Goal: Find specific page/section

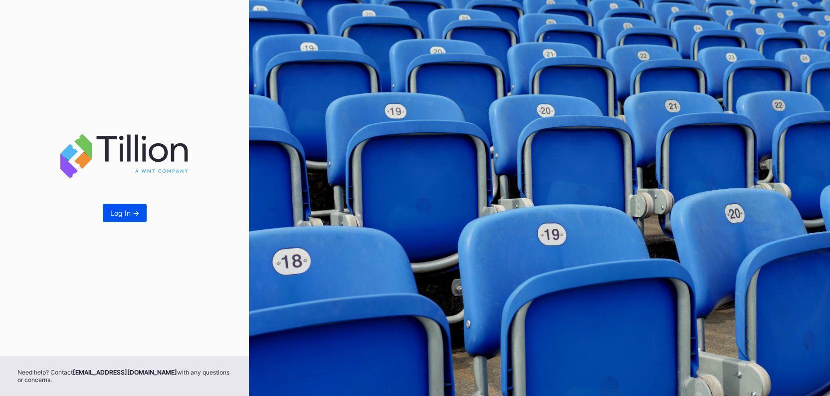
click at [128, 214] on div "Log In ->" at bounding box center [124, 213] width 29 height 8
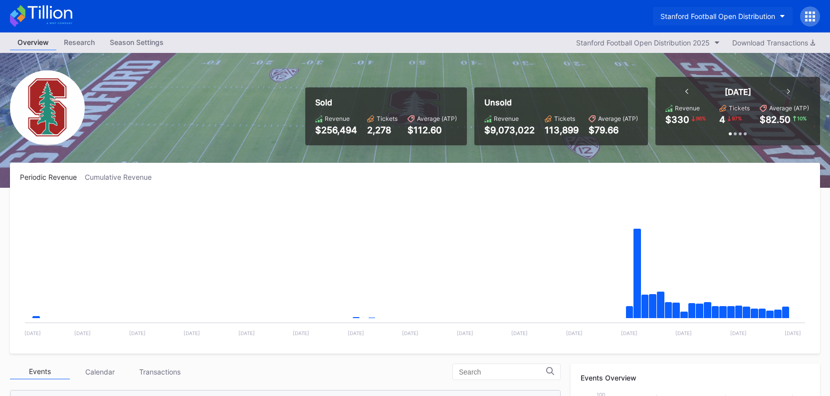
click at [740, 14] on div "Stanford Football Open Distribution" at bounding box center [718, 16] width 115 height 8
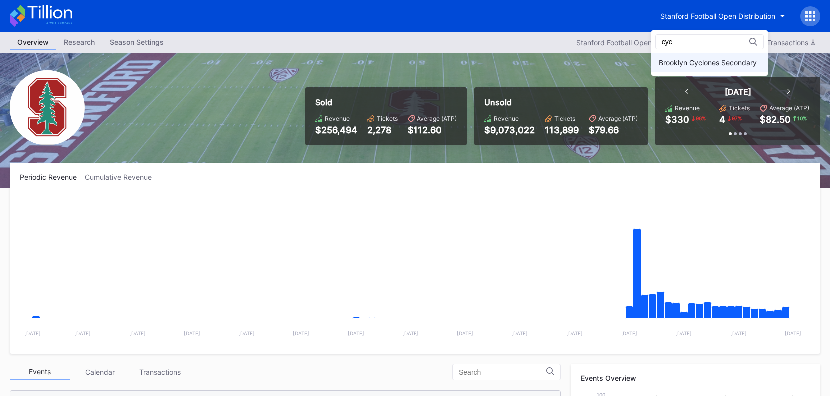
type input "cyc"
click at [695, 59] on div "Brooklyn Cyclones Secondary" at bounding box center [708, 62] width 98 height 8
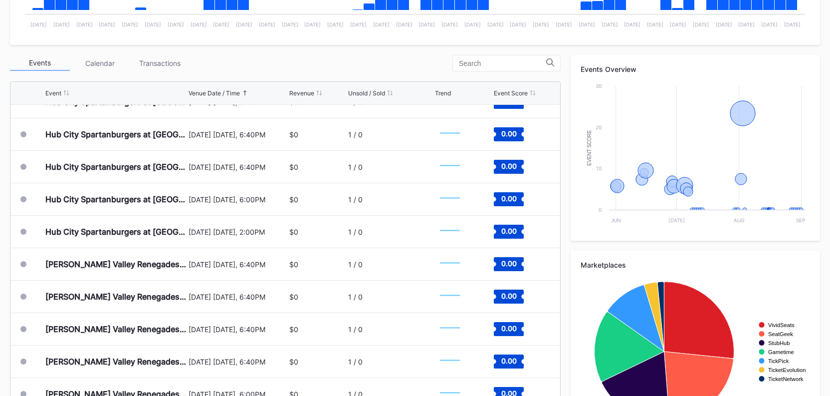
scroll to position [796, 0]
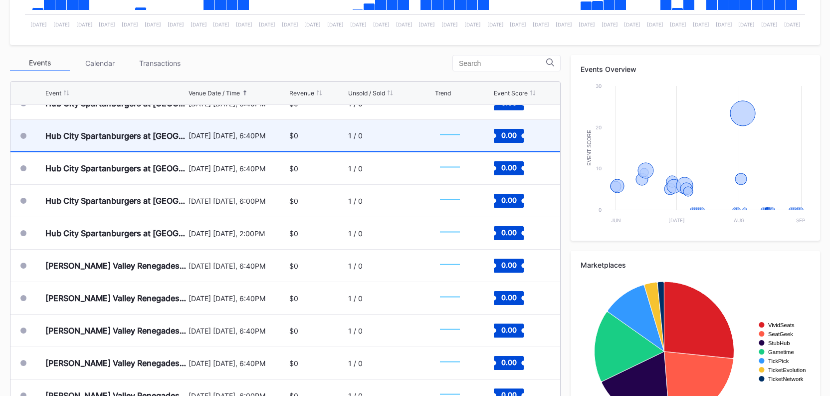
click at [215, 139] on div "[DATE] [DATE], 6:40PM" at bounding box center [238, 135] width 98 height 8
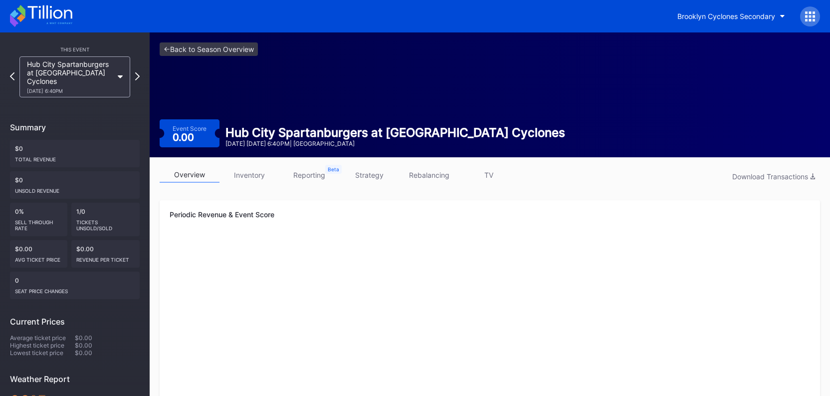
click at [433, 171] on link "rebalancing" at bounding box center [429, 174] width 60 height 15
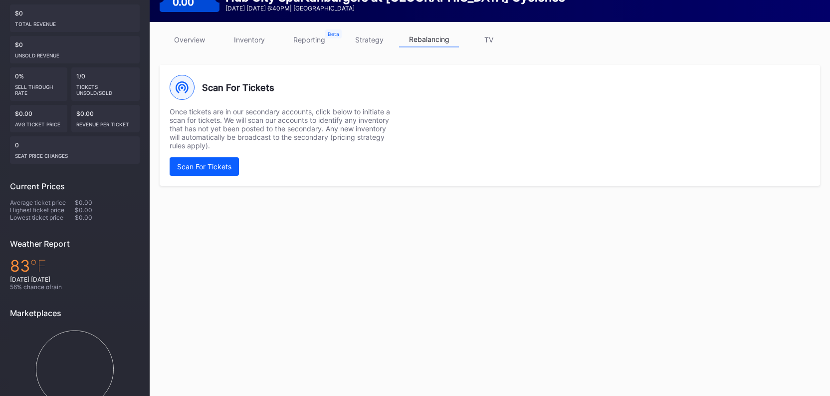
scroll to position [145, 0]
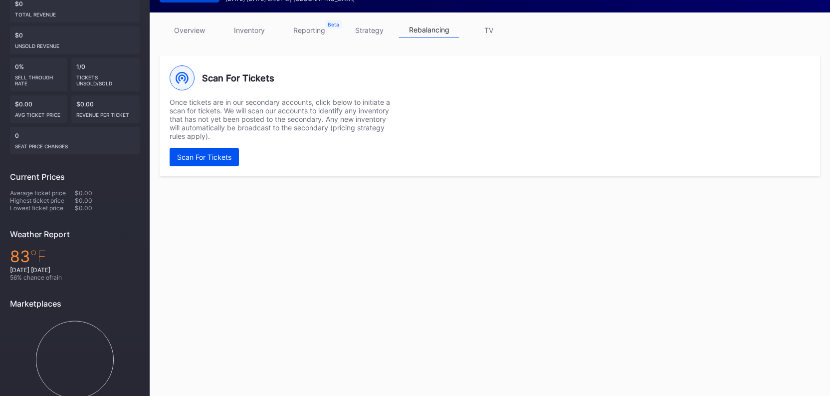
click at [207, 160] on div "Scan For Tickets" at bounding box center [204, 157] width 54 height 8
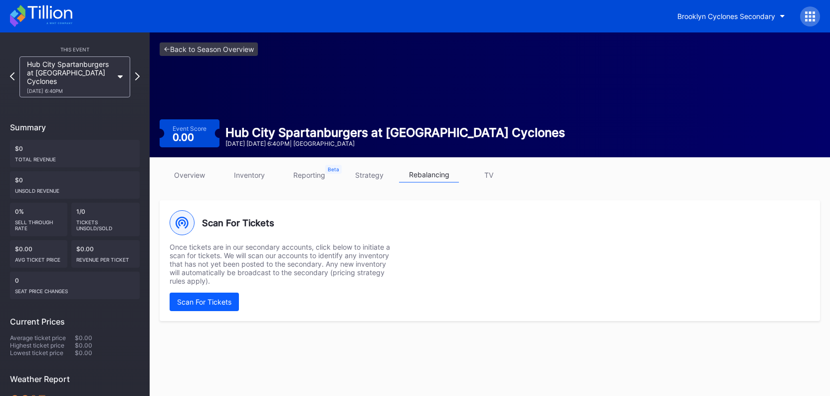
click at [51, 12] on icon at bounding box center [49, 11] width 44 height 13
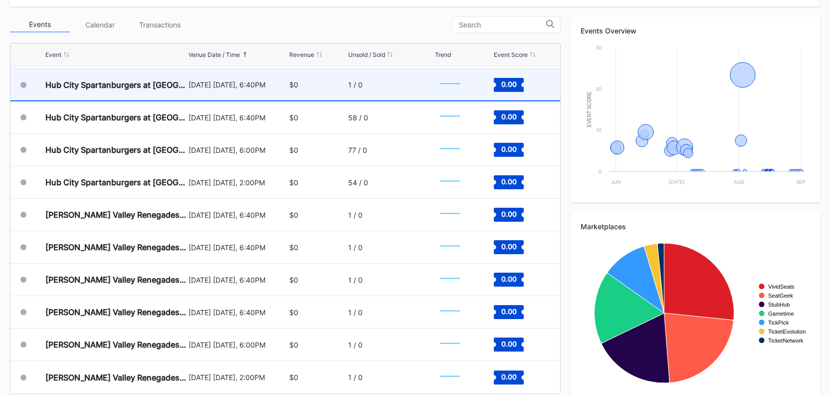
scroll to position [359, 0]
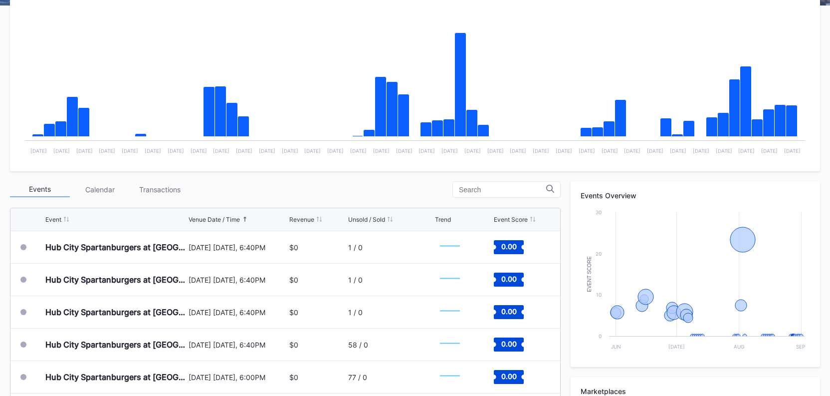
scroll to position [35, 0]
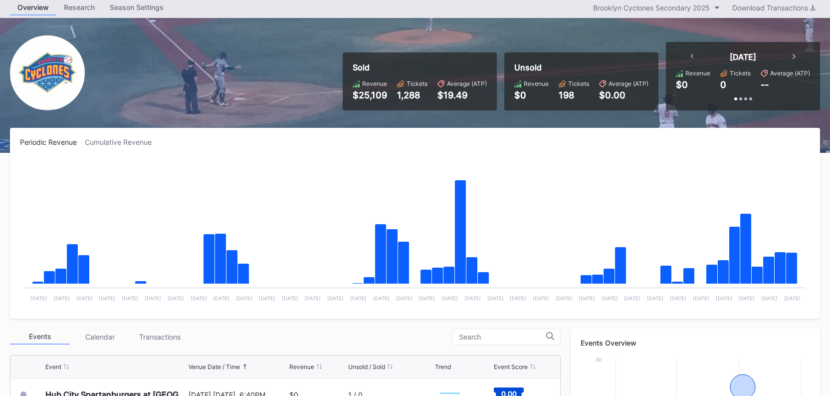
click at [202, 222] on rect "Chart title" at bounding box center [415, 234] width 790 height 150
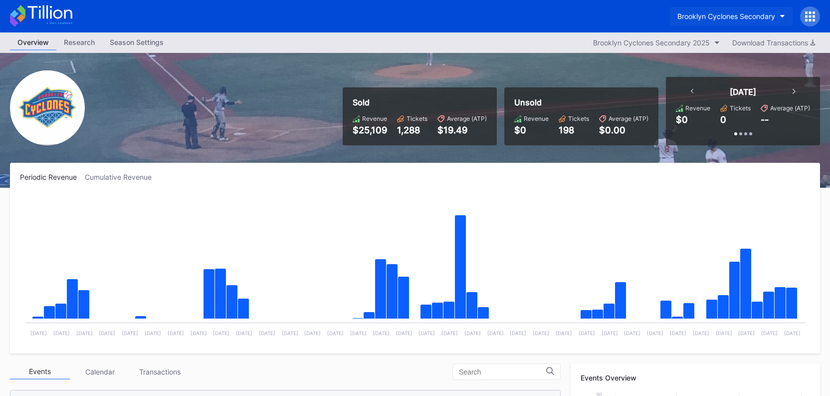
click at [734, 19] on div "Brooklyn Cyclones Secondary" at bounding box center [727, 16] width 98 height 8
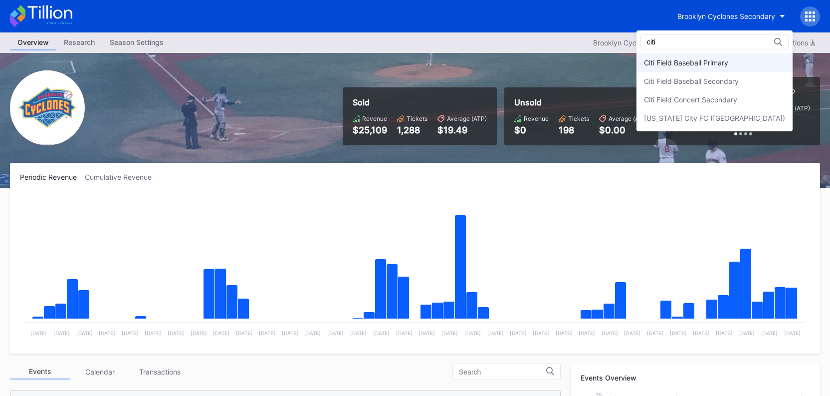
type input "citi"
click at [744, 56] on div "Citi Field Baseball Primary" at bounding box center [715, 62] width 156 height 18
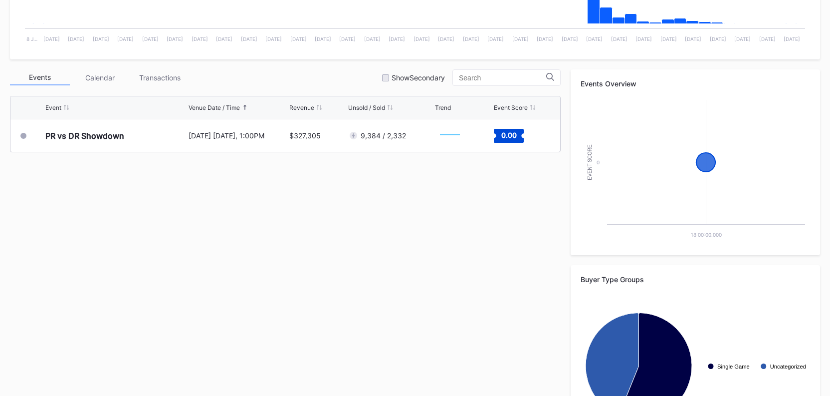
scroll to position [49, 0]
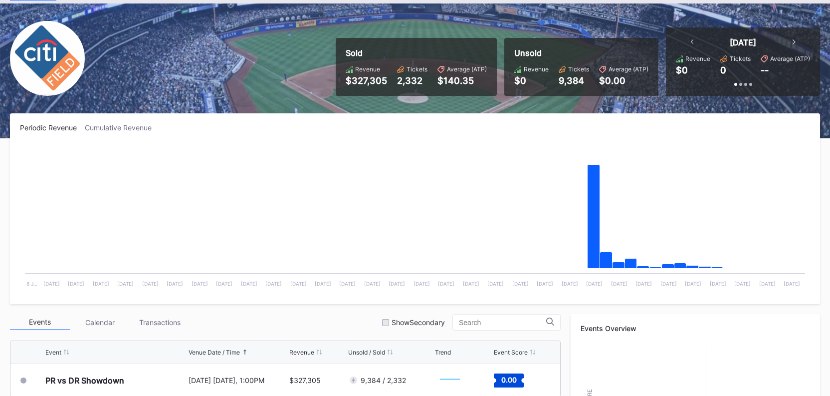
click at [173, 321] on div "Transactions" at bounding box center [160, 321] width 60 height 15
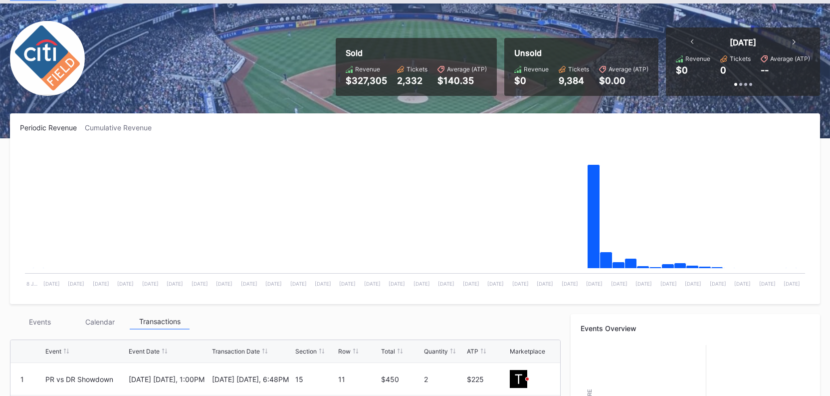
click at [173, 321] on div "Transactions" at bounding box center [160, 321] width 60 height 15
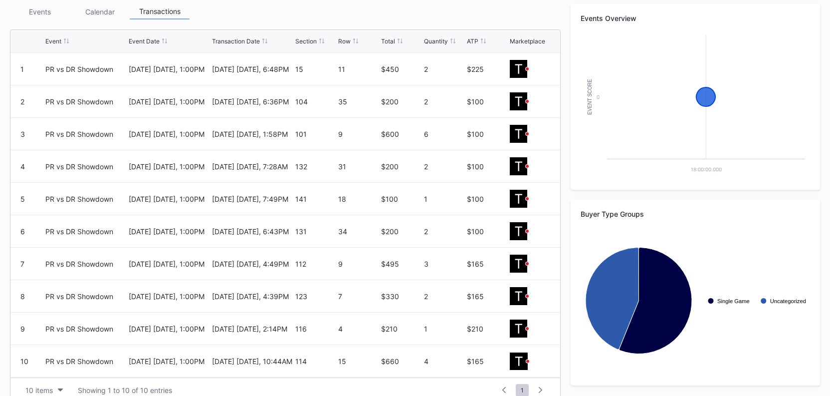
scroll to position [375, 0]
